Goal: Task Accomplishment & Management: Use online tool/utility

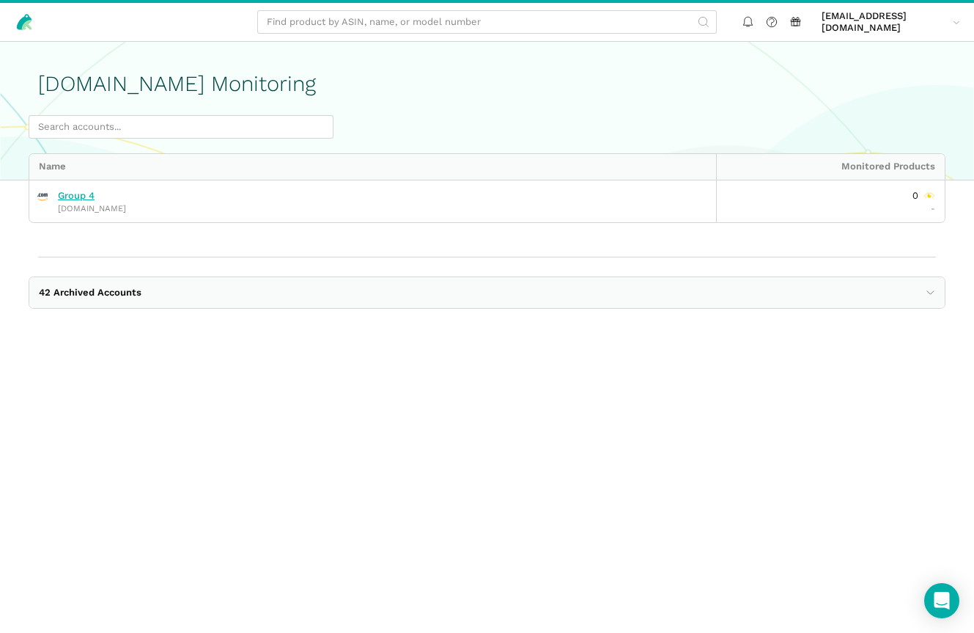
click at [80, 195] on link "Group 4" at bounding box center [76, 196] width 37 height 12
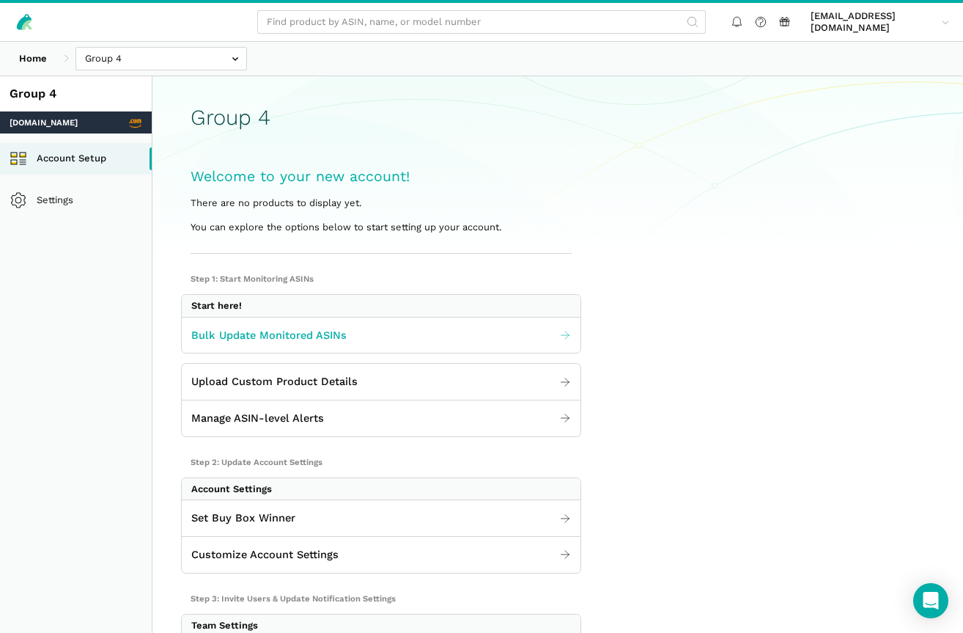
click at [254, 333] on span "Bulk Update Monitored ASINs" at bounding box center [268, 335] width 155 height 17
click at [645, 178] on div "Group 4 Welcome to your new account! There are no products to display yet. You …" at bounding box center [557, 180] width 811 height 149
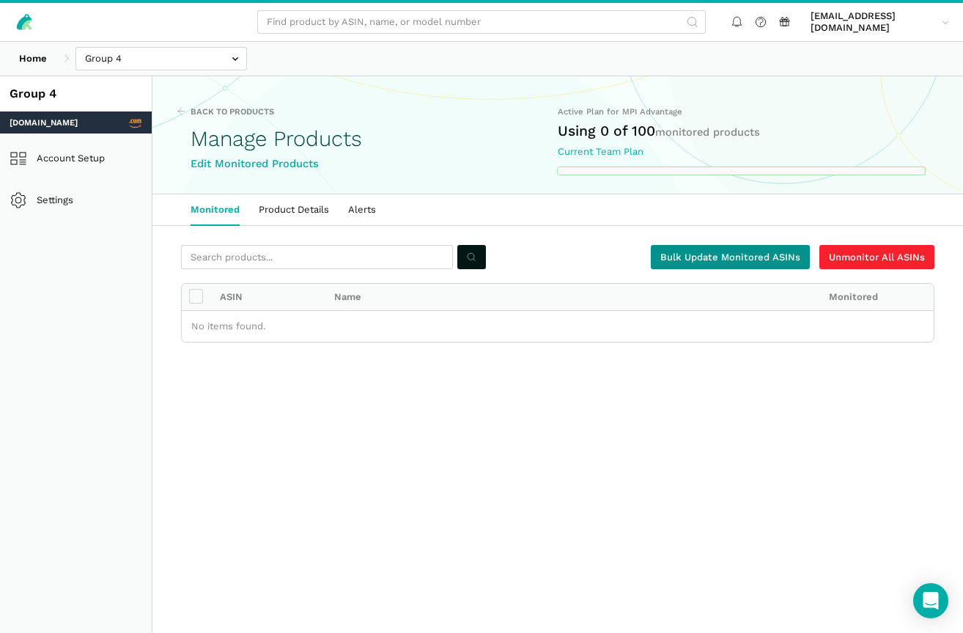
click at [737, 257] on link "Bulk Update Monitored ASINs" at bounding box center [730, 257] width 159 height 24
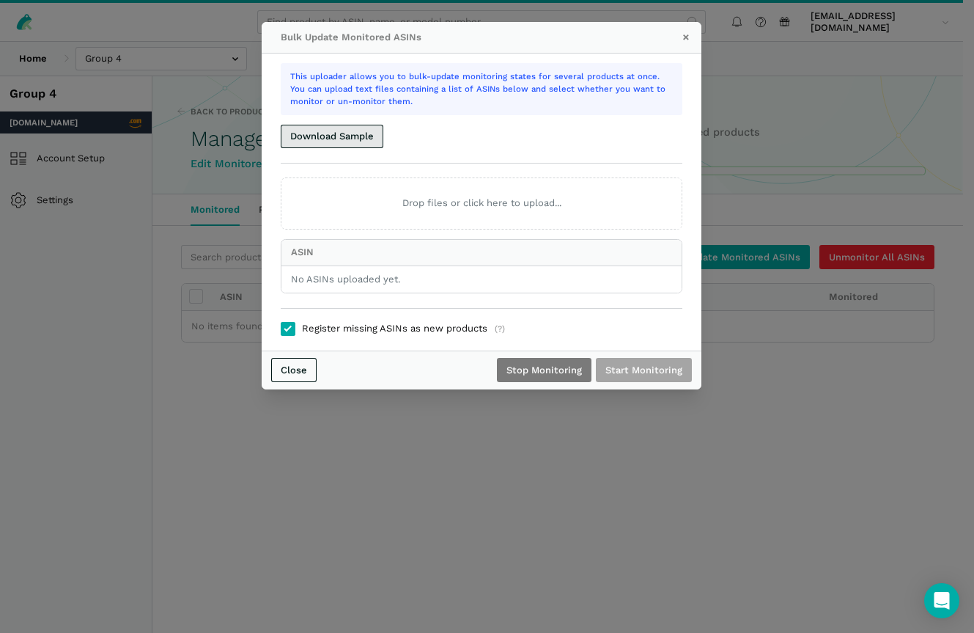
click at [358, 137] on button "Download Sample" at bounding box center [332, 137] width 103 height 24
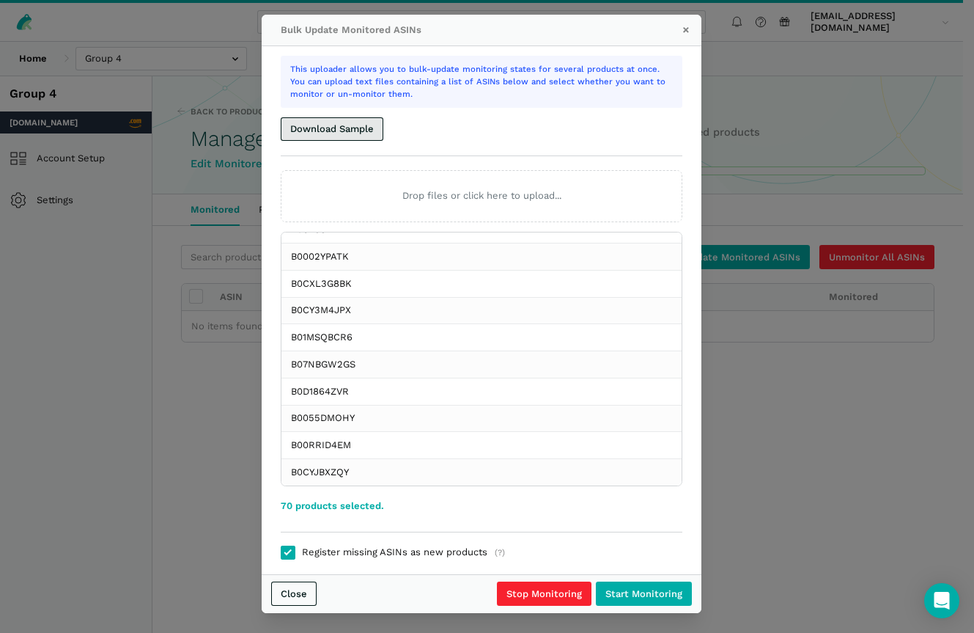
scroll to position [9, 0]
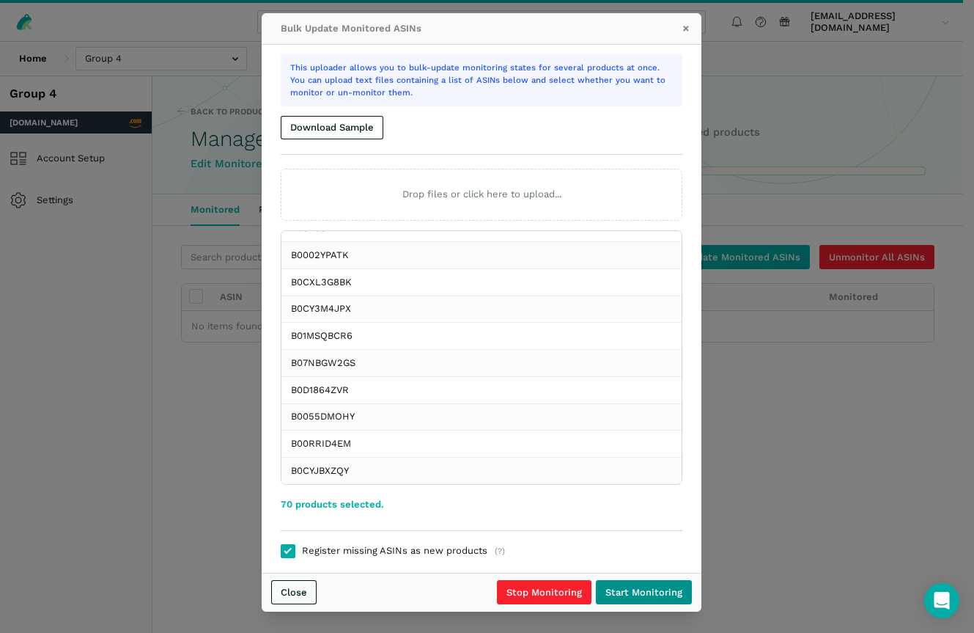
click at [657, 590] on input "Start Monitoring" at bounding box center [644, 592] width 96 height 24
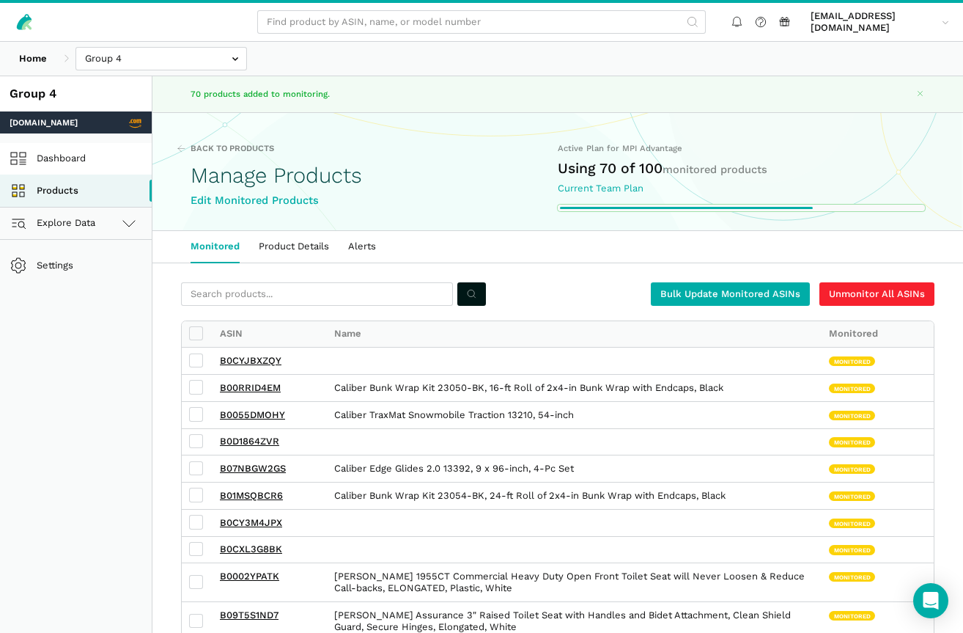
click at [77, 152] on link "Dashboard" at bounding box center [76, 159] width 152 height 32
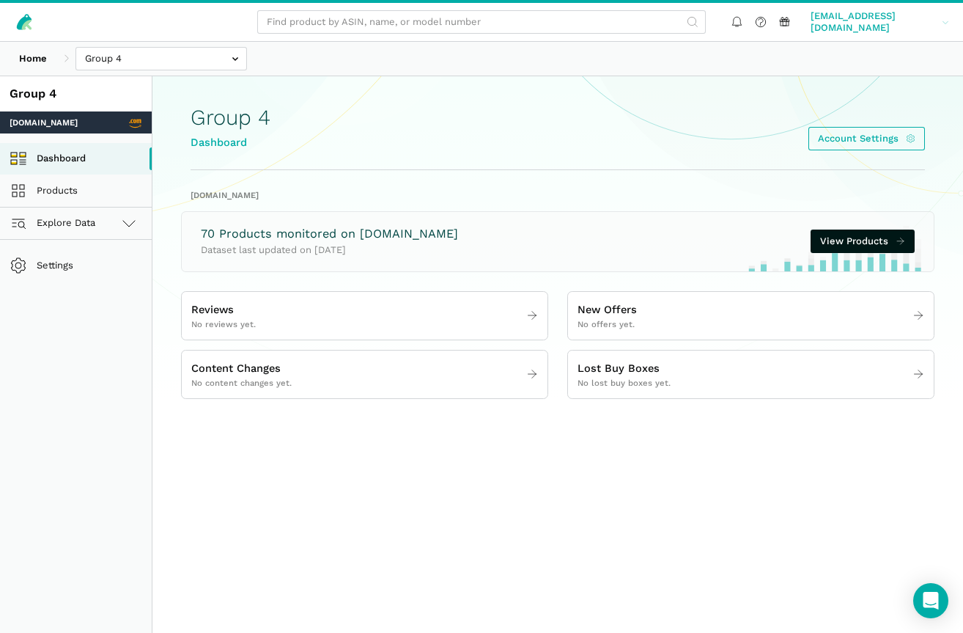
click at [868, 25] on span "kimf@mpiadvantage.com" at bounding box center [874, 22] width 126 height 24
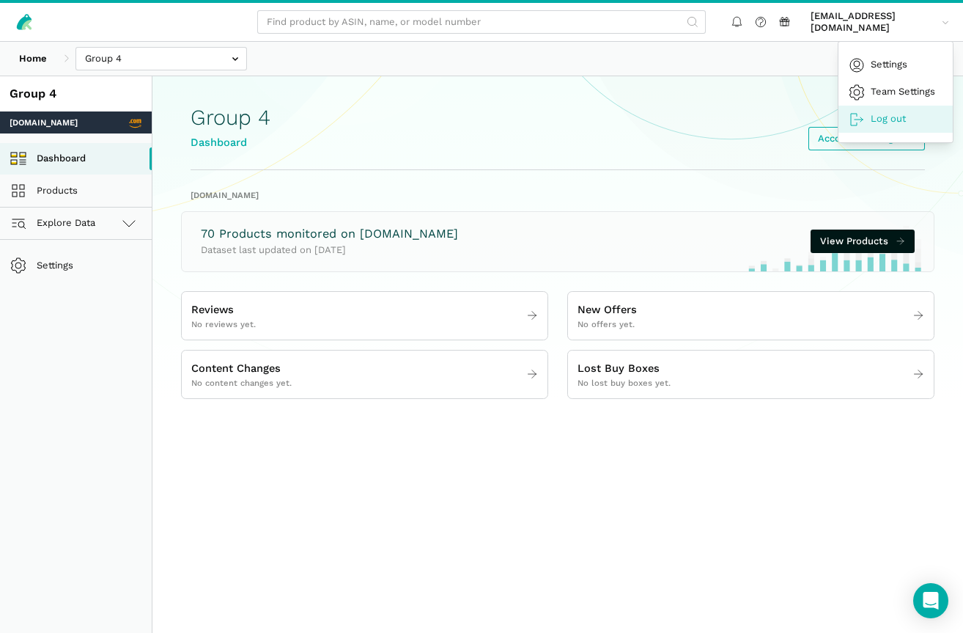
click at [902, 115] on link "Log out" at bounding box center [896, 119] width 114 height 27
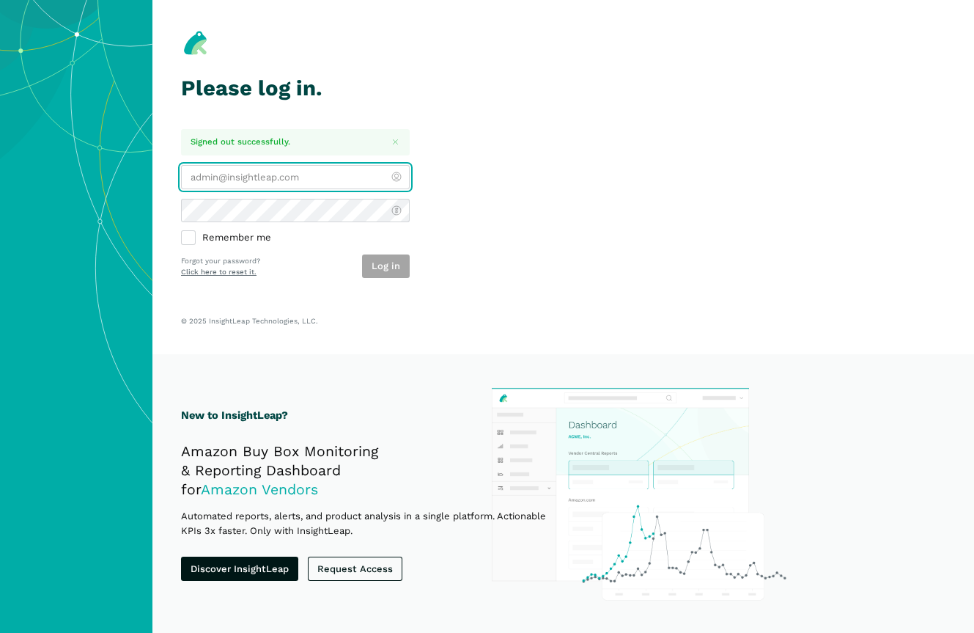
type input "[PERSON_NAME][EMAIL_ADDRESS][DOMAIN_NAME]"
